Goal: Task Accomplishment & Management: Use online tool/utility

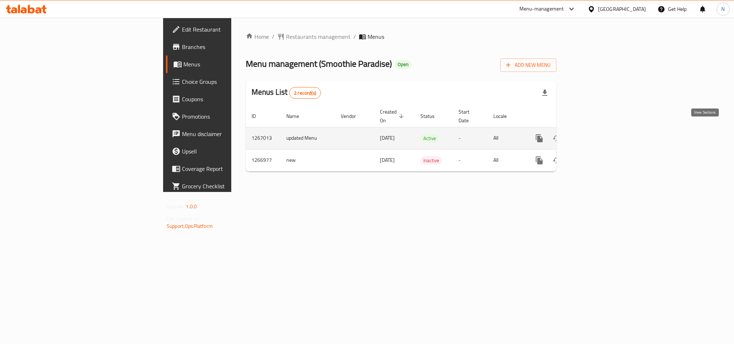
click at [596, 134] on icon "enhanced table" at bounding box center [591, 138] width 9 height 9
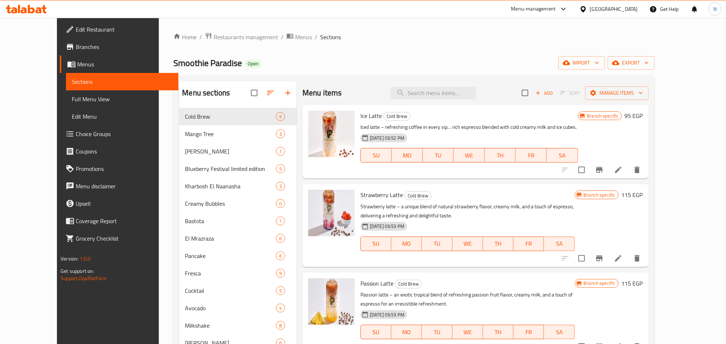
click at [445, 79] on div "Menu sections Cold Brew 6 Mango Tree 3 Mango [PERSON_NAME] 1 Blueberry Festival…" at bounding box center [413, 260] width 481 height 371
click at [447, 86] on div "Menu items Add Sort Manage items" at bounding box center [475, 93] width 346 height 24
click at [447, 89] on input "search" at bounding box center [433, 93] width 86 height 13
paste input "4 freska dark or white choclete"
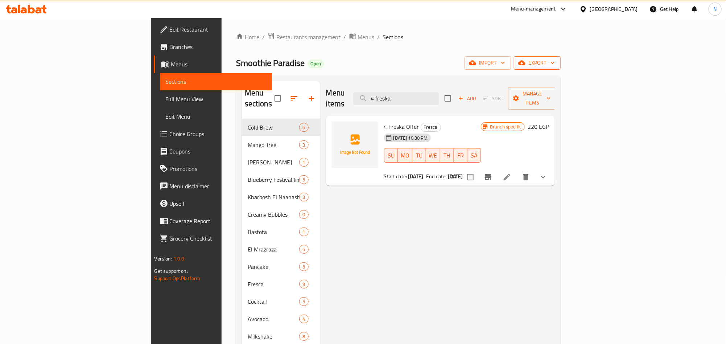
type input "4 freska"
click at [560, 57] on button "export" at bounding box center [537, 62] width 47 height 13
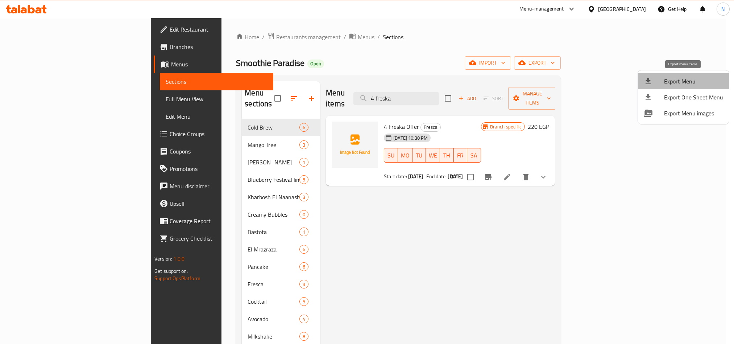
click at [686, 79] on span "Export Menu" at bounding box center [693, 81] width 59 height 9
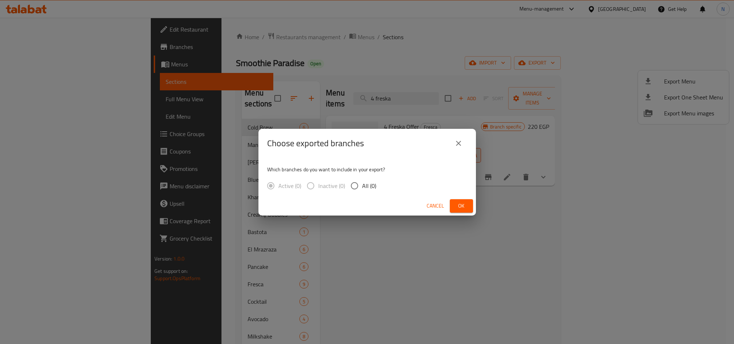
click at [362, 187] on input "All (0)" at bounding box center [354, 185] width 15 height 15
radio input "true"
drag, startPoint x: 459, startPoint y: 204, endPoint x: 434, endPoint y: 210, distance: 25.8
click at [458, 205] on span "Ok" at bounding box center [462, 205] width 12 height 9
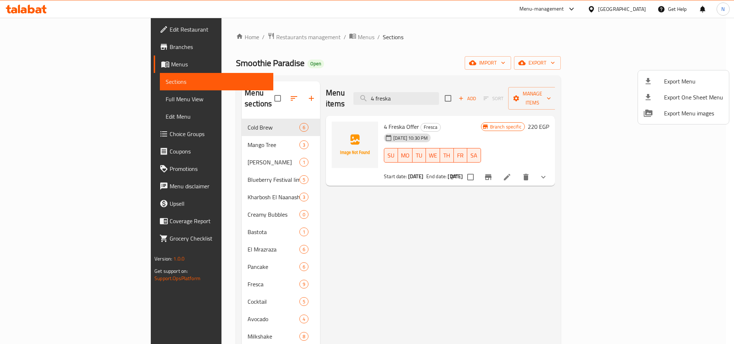
click at [698, 172] on div at bounding box center [367, 172] width 734 height 344
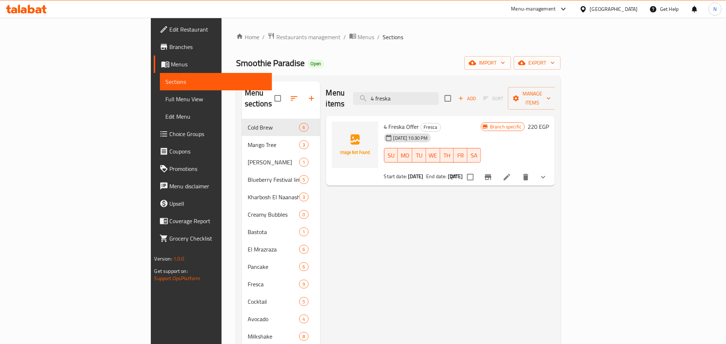
click at [547, 173] on icon "show more" at bounding box center [543, 177] width 9 height 9
